Goal: Task Accomplishment & Management: Complete application form

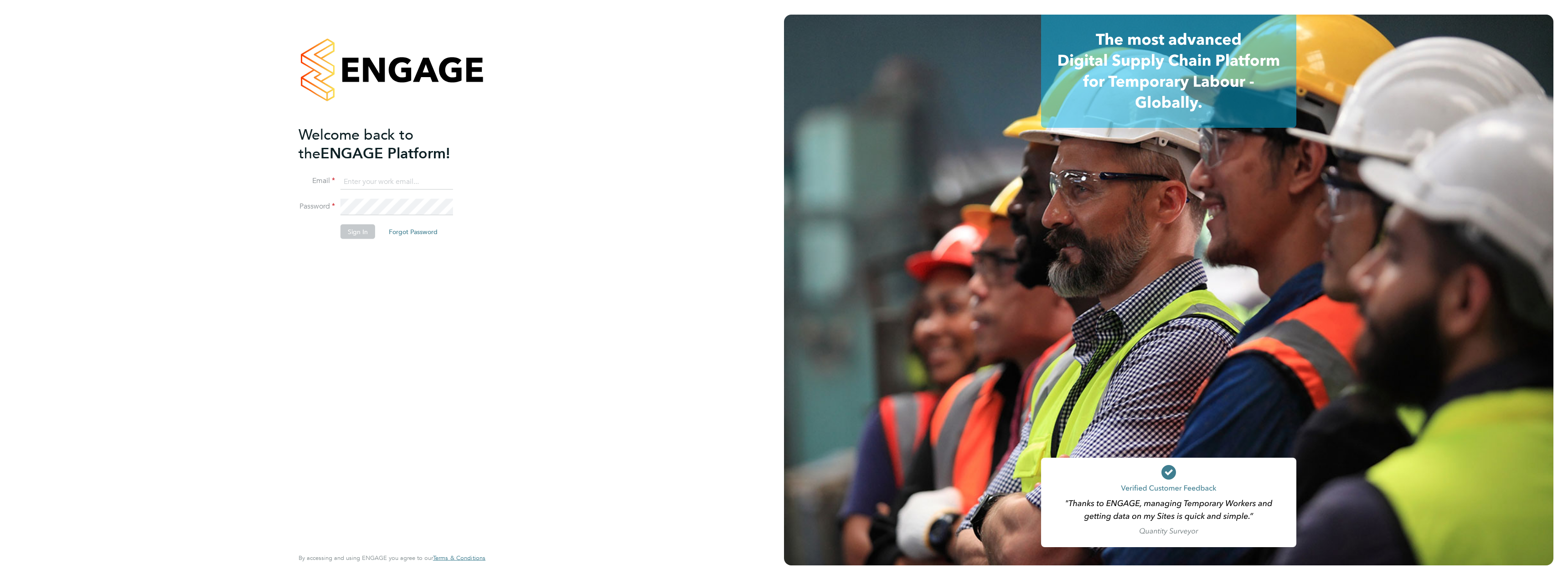
type input "[PERSON_NAME][EMAIL_ADDRESS][DOMAIN_NAME]"
click at [363, 227] on button "Sign In" at bounding box center [358, 231] width 34 height 15
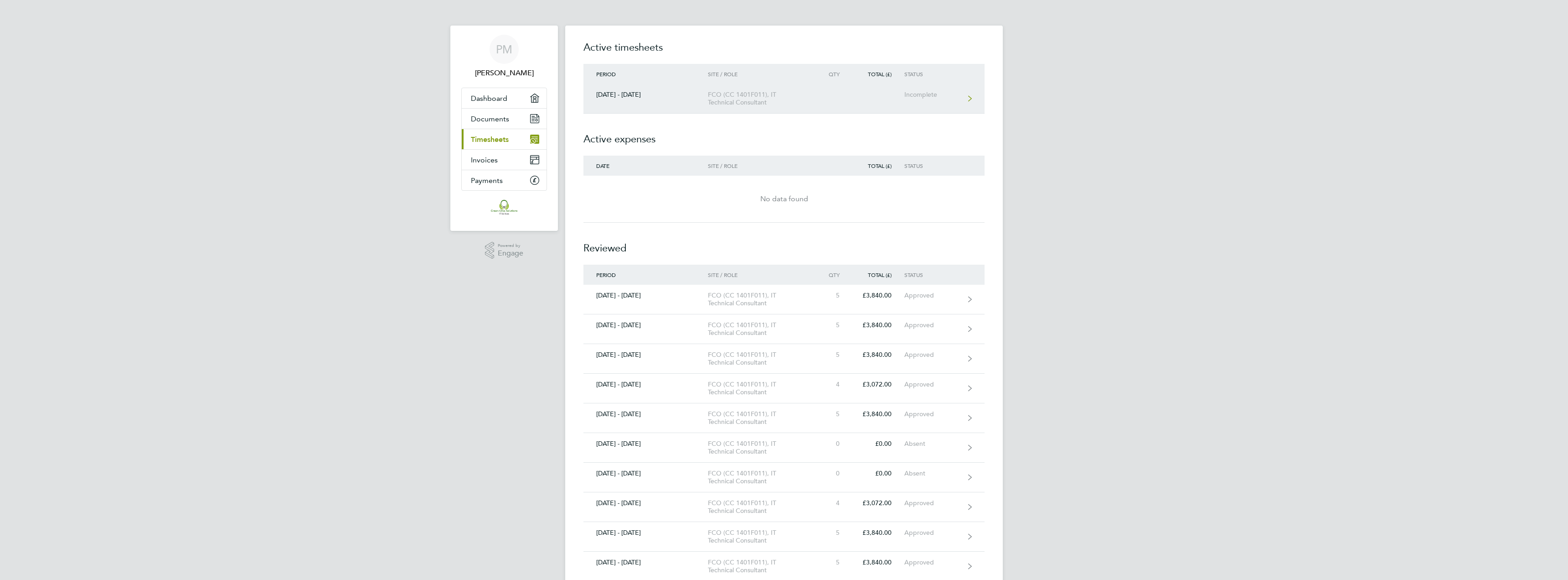
click at [735, 99] on div "FCO (CC 1401F011), IT Technical Consultant" at bounding box center [761, 98] width 105 height 15
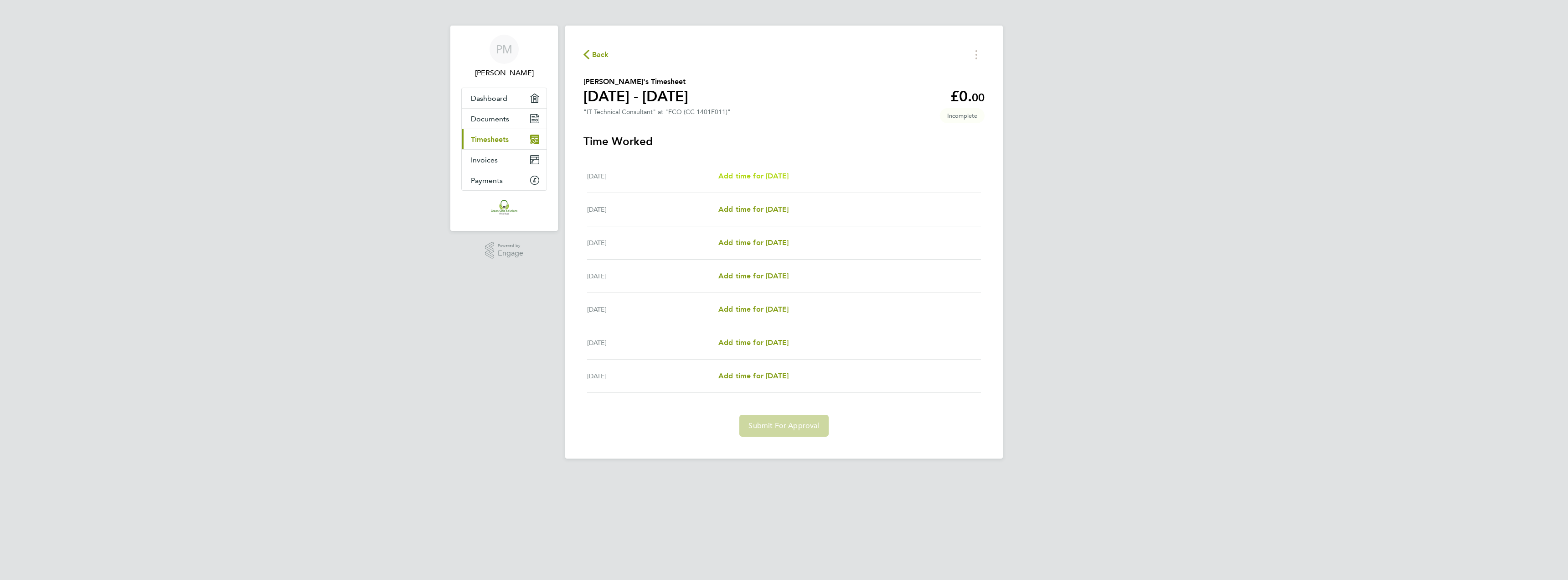
click at [753, 173] on span "Add time for [DATE]" at bounding box center [754, 176] width 70 height 9
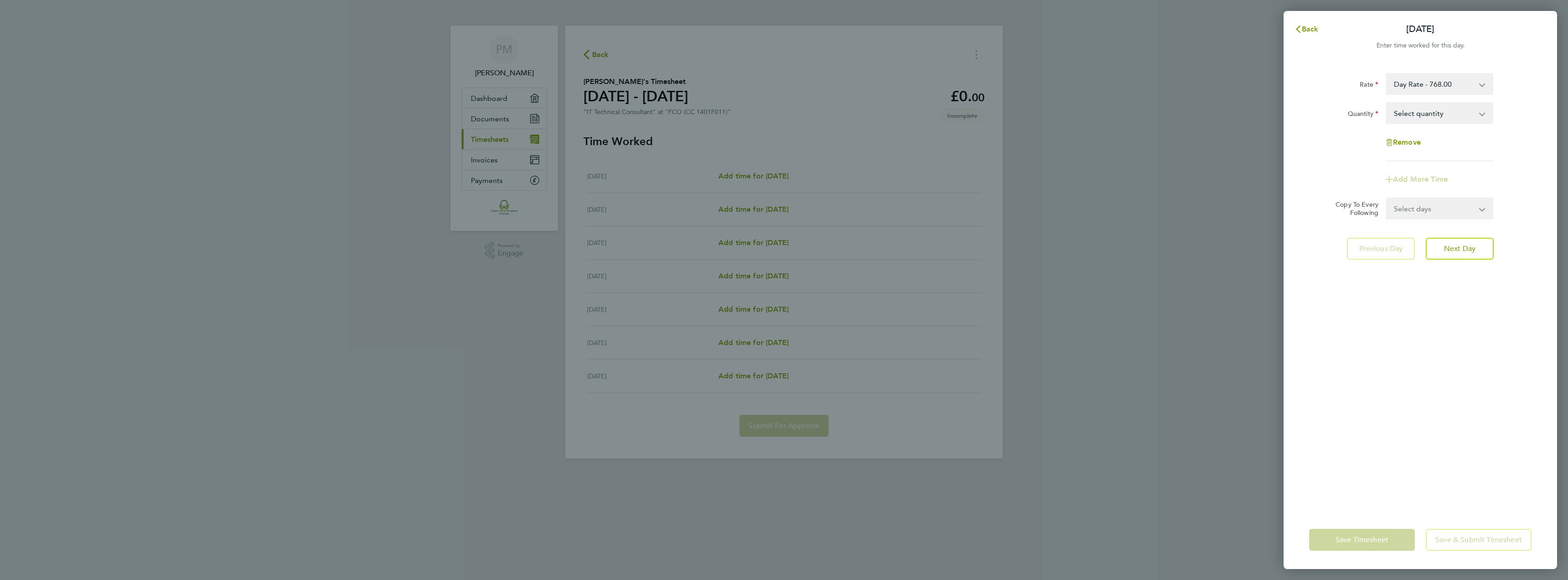
click at [1421, 119] on select "Select quantity 0.5 1" at bounding box center [1434, 113] width 95 height 20
select select "1"
click at [1387, 103] on select "Select quantity 0.5 1" at bounding box center [1434, 113] width 95 height 20
click at [1421, 203] on select "Select days Day Weekday (Mon-Fri) Weekend (Sat-Sun) Tuesday Wednesday Thursday …" at bounding box center [1434, 208] width 95 height 20
select select "WEEKDAY"
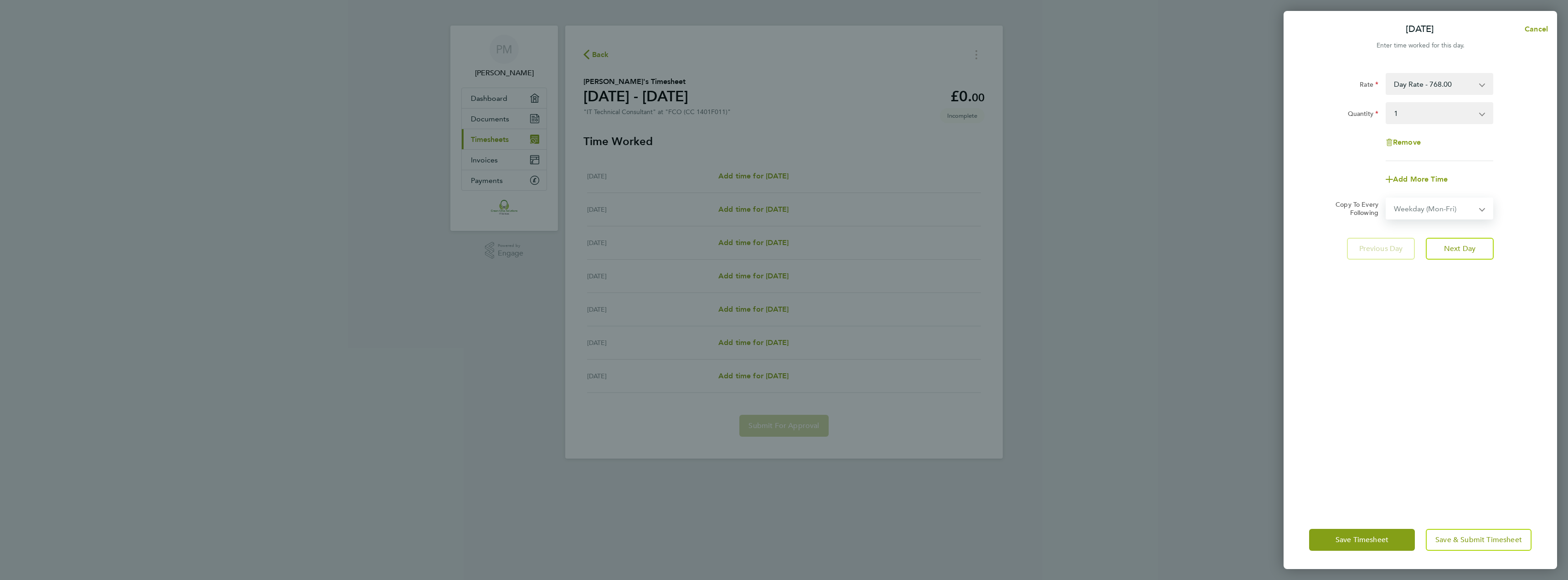
click at [1387, 198] on select "Select days Day Weekday (Mon-Fri) Weekend (Sat-Sun) Tuesday Wednesday Thursday …" at bounding box center [1434, 208] width 95 height 20
select select "2025-09-28"
click at [1466, 545] on button "Save & Submit Timesheet" at bounding box center [1479, 540] width 106 height 22
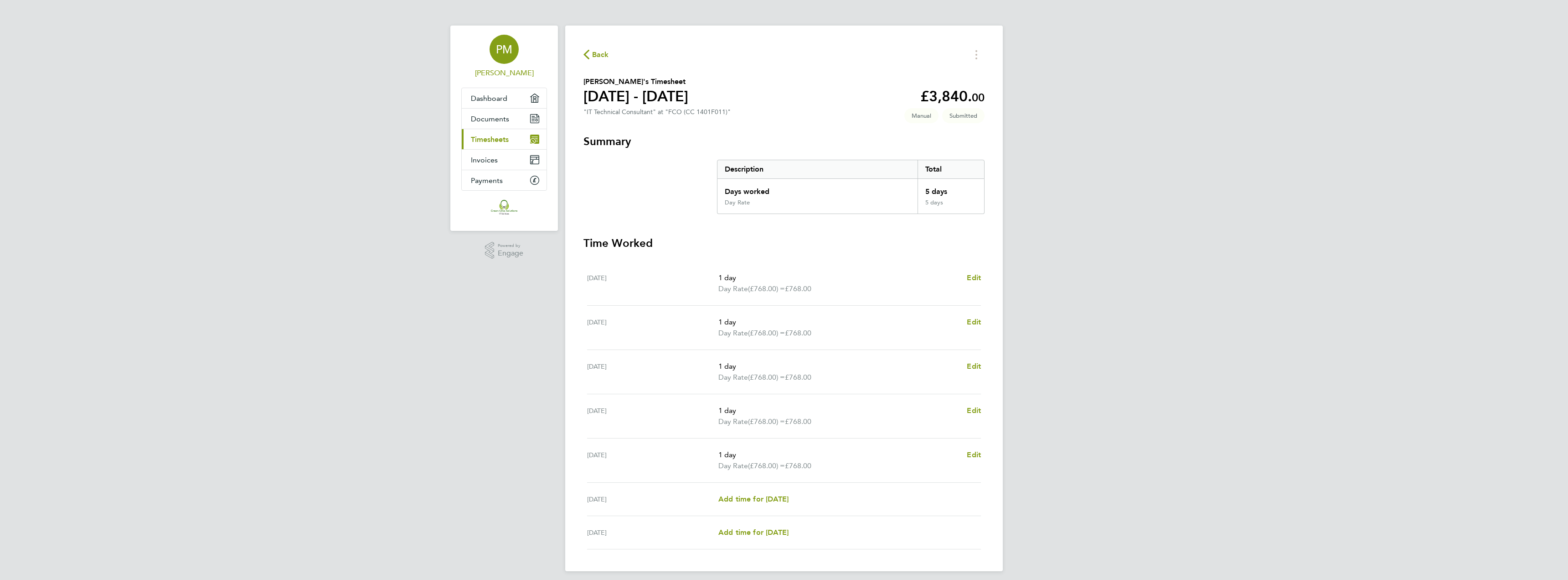
click at [509, 51] on span "PM" at bounding box center [504, 49] width 17 height 12
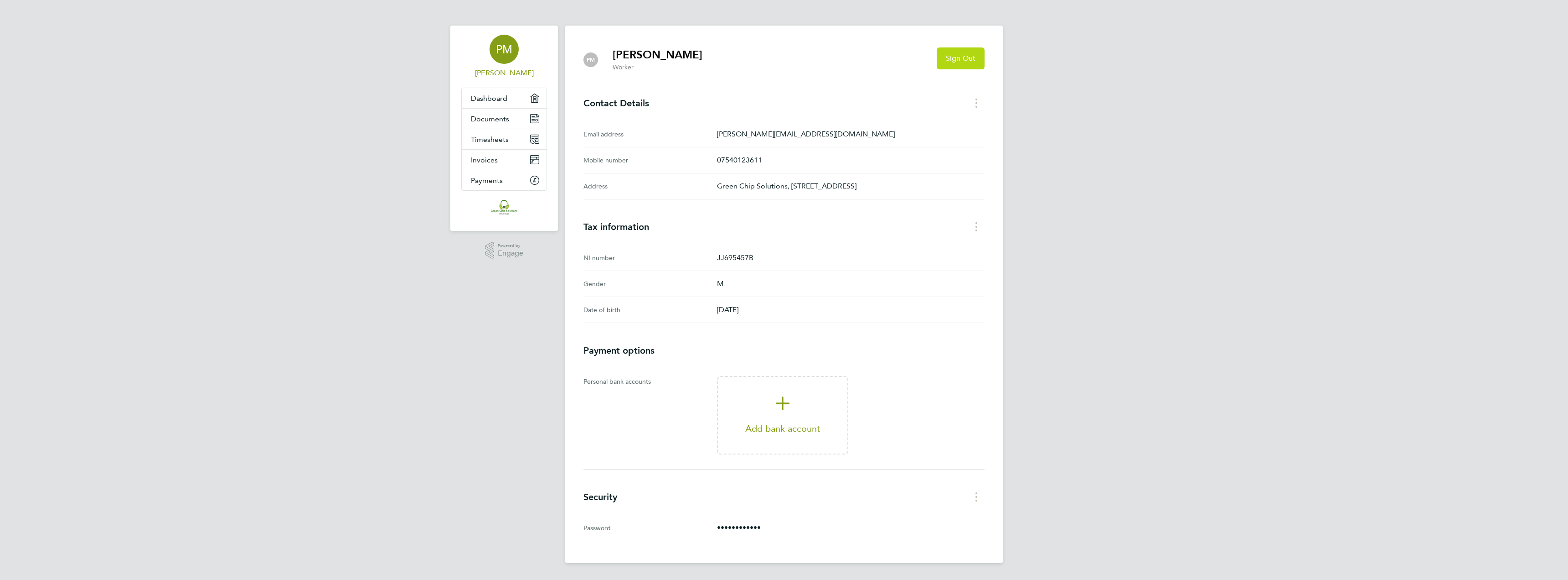
click at [942, 60] on button "Sign Out" at bounding box center [961, 59] width 48 height 22
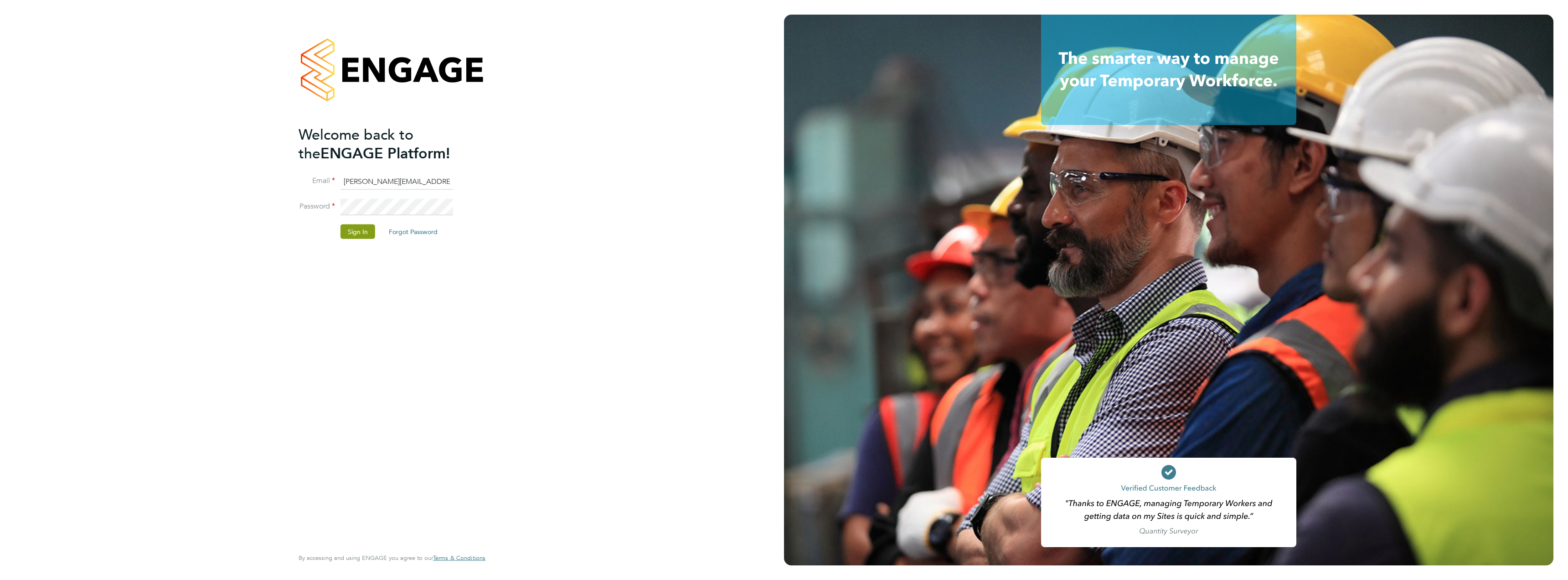
click at [410, 181] on input "[PERSON_NAME][EMAIL_ADDRESS][DOMAIN_NAME]" at bounding box center [397, 181] width 113 height 17
type input "Paul@greenchipsolutions.com"
click at [366, 226] on button "Sign In" at bounding box center [358, 231] width 34 height 15
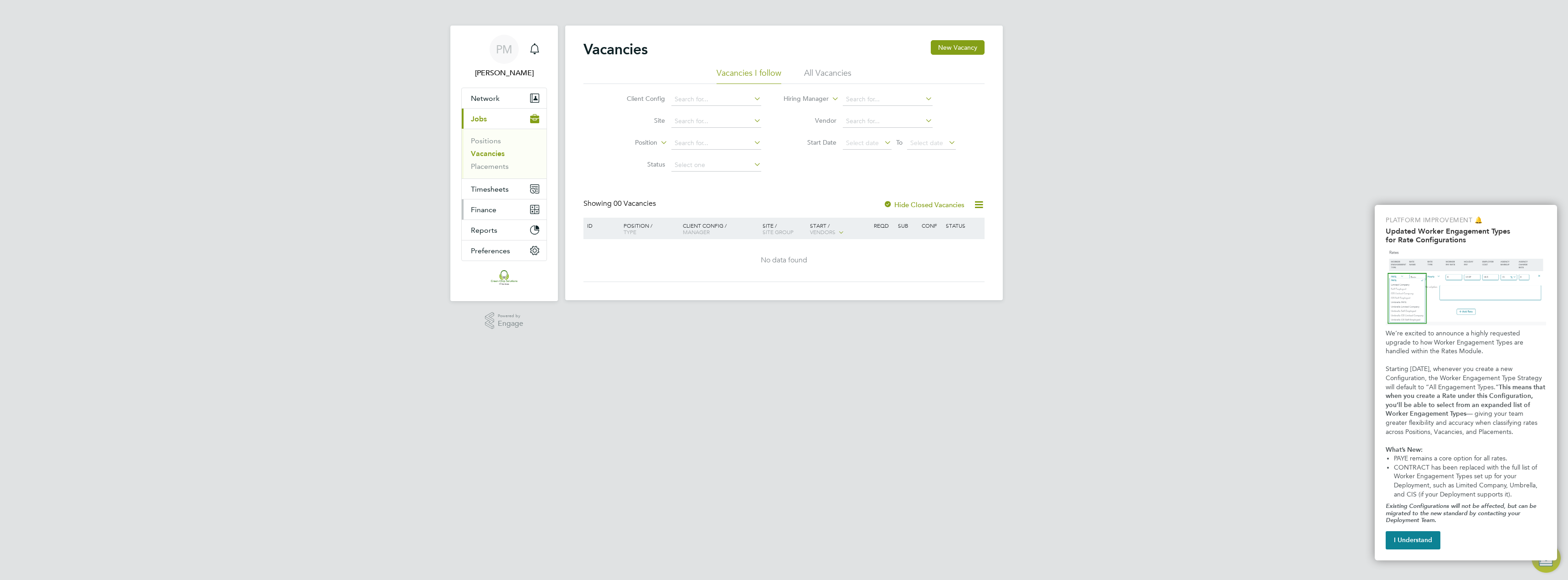
click at [483, 215] on button "Finance" at bounding box center [504, 209] width 85 height 20
click at [488, 186] on link "Invoices & Credit Notes" at bounding box center [499, 186] width 57 height 18
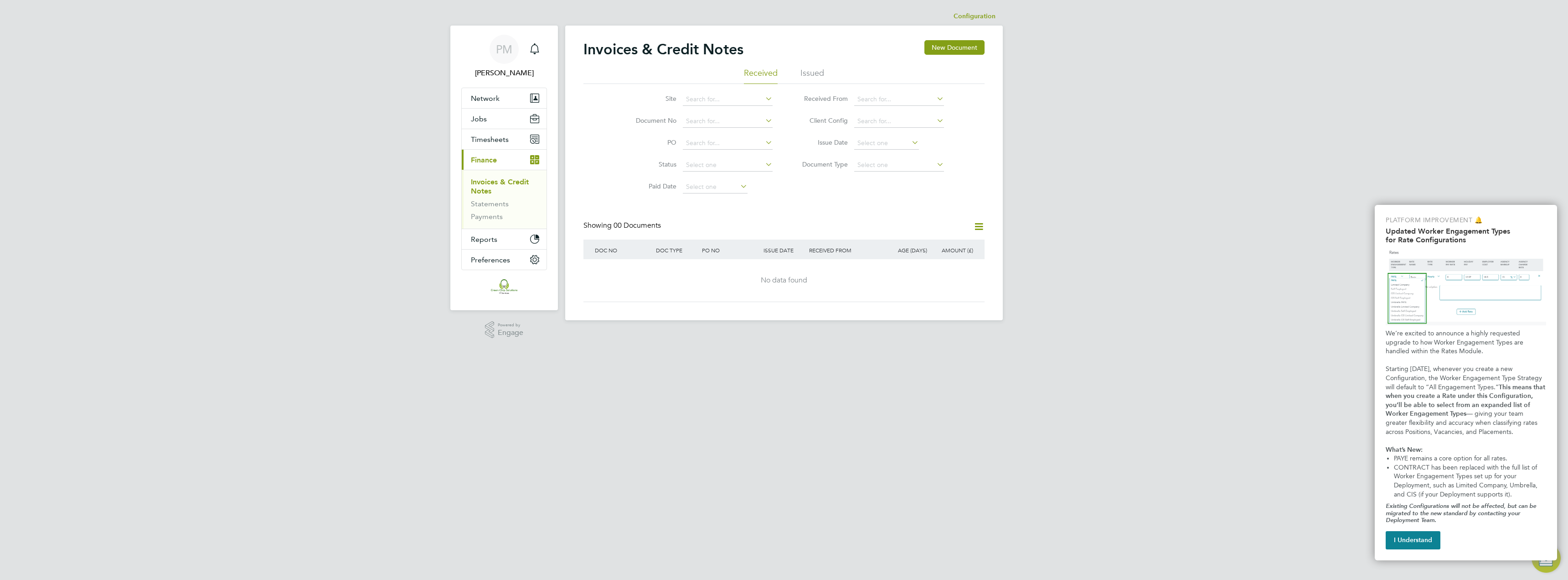
click at [809, 79] on li "Issued" at bounding box center [812, 76] width 23 height 17
